Goal: Task Accomplishment & Management: Use online tool/utility

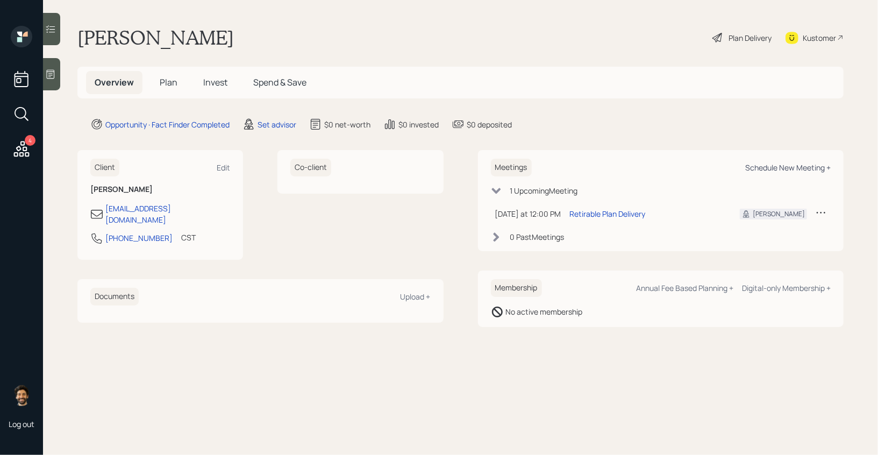
click at [779, 166] on div "Schedule New Meeting +" at bounding box center [788, 167] width 86 height 10
select select "round-robin"
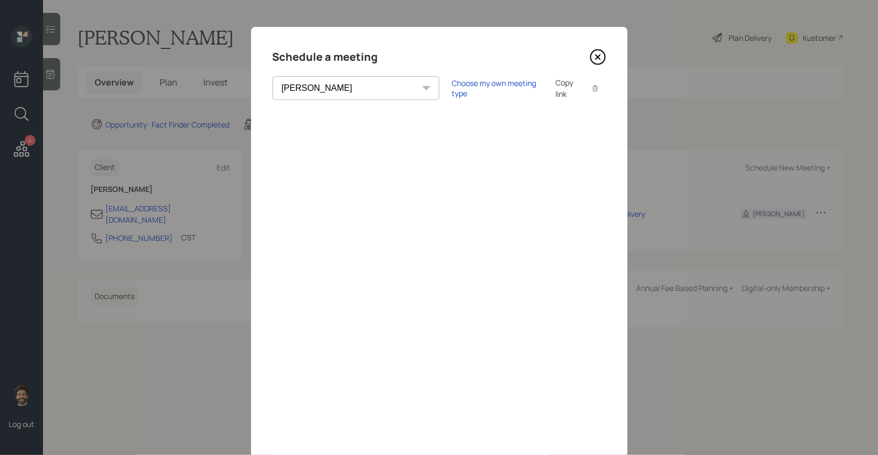
click at [595, 58] on icon at bounding box center [597, 57] width 4 height 4
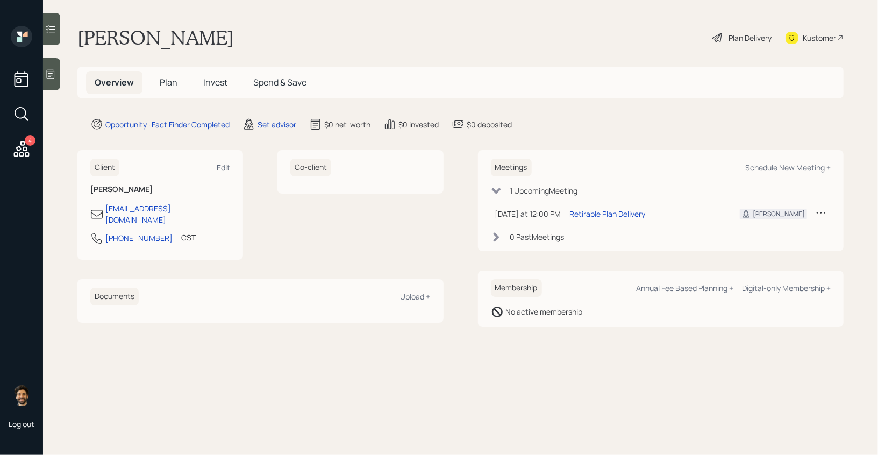
click at [828, 210] on td at bounding box center [821, 214] width 19 height 22
click at [822, 213] on icon at bounding box center [821, 212] width 11 height 11
click at [764, 241] on div "Cancel" at bounding box center [787, 243] width 77 height 10
click at [168, 80] on span "Plan" at bounding box center [169, 82] width 18 height 12
